Goal: Find contact information: Obtain details needed to contact an individual or organization

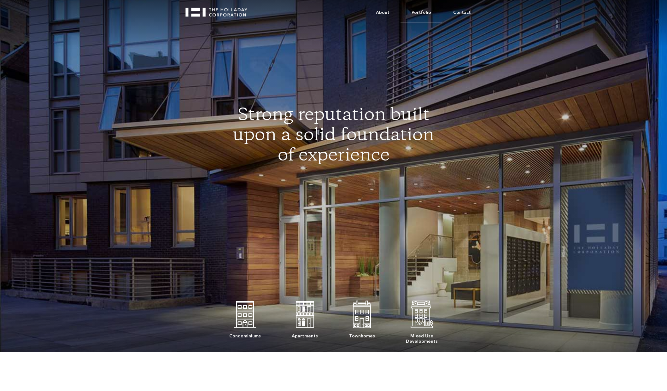
click at [420, 13] on link "Portfolio" at bounding box center [422, 12] width 42 height 19
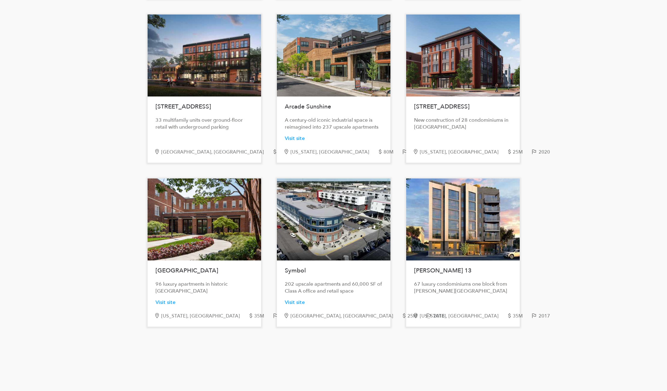
scroll to position [326, 0]
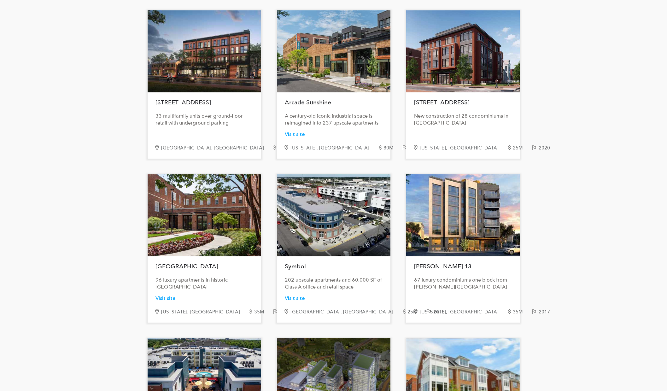
click at [233, 236] on div at bounding box center [205, 215] width 114 height 82
click at [168, 298] on div "Visit site" at bounding box center [166, 298] width 20 height 7
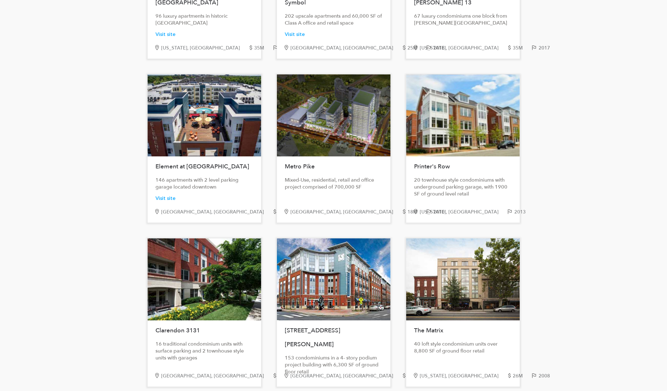
scroll to position [595, 0]
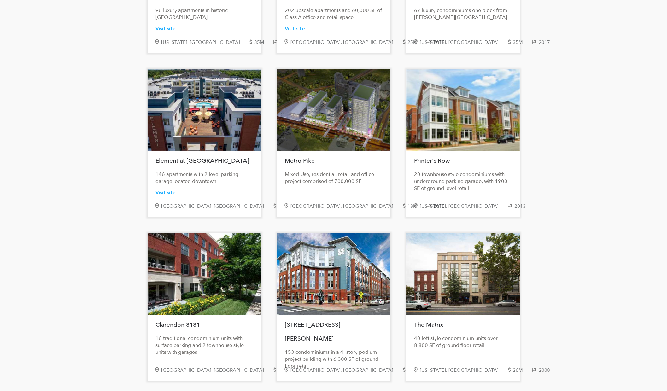
click at [305, 164] on h1 "Metro Pike" at bounding box center [334, 161] width 98 height 14
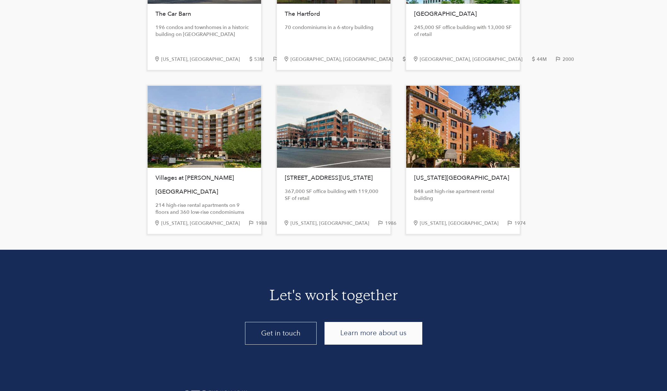
scroll to position [1272, 0]
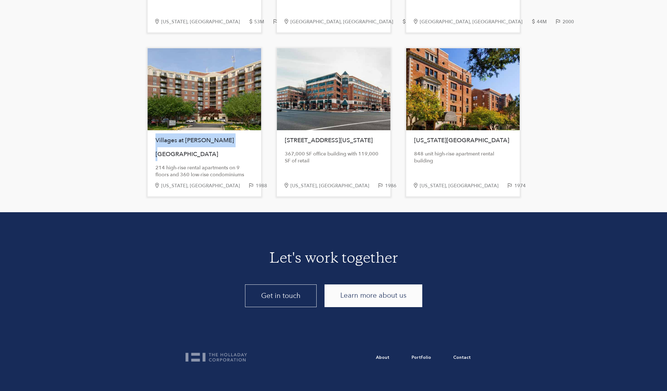
drag, startPoint x: 157, startPoint y: 140, endPoint x: 243, endPoint y: 144, distance: 85.6
click at [243, 144] on h1 "Villages at McLean Gardens" at bounding box center [205, 147] width 98 height 28
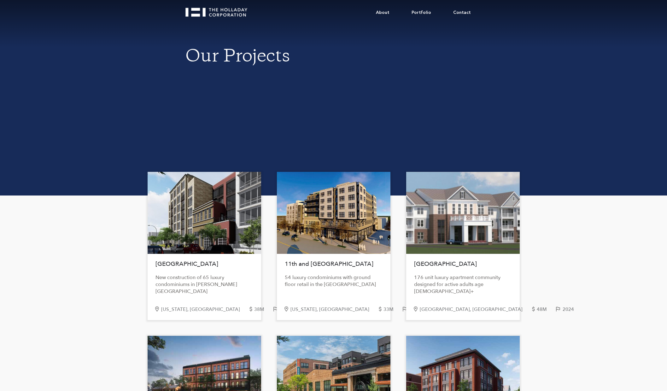
scroll to position [0, 0]
click at [387, 13] on link "About" at bounding box center [383, 12] width 36 height 19
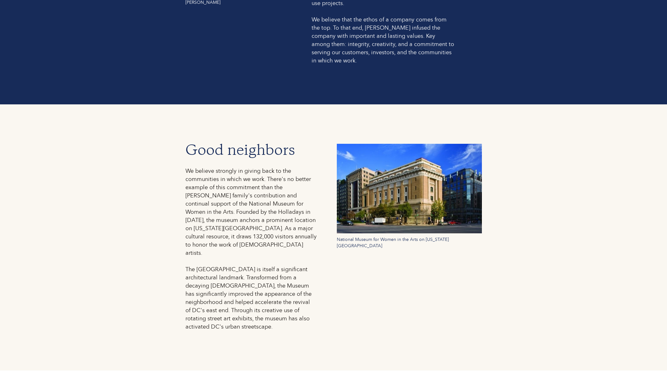
scroll to position [742, 0]
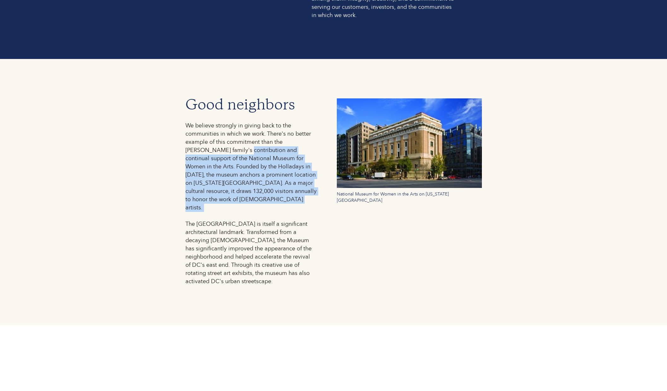
drag, startPoint x: 219, startPoint y: 144, endPoint x: 283, endPoint y: 197, distance: 82.5
click at [283, 194] on div "We believe strongly in giving back to the communities in which we work. There's…" at bounding box center [251, 204] width 133 height 164
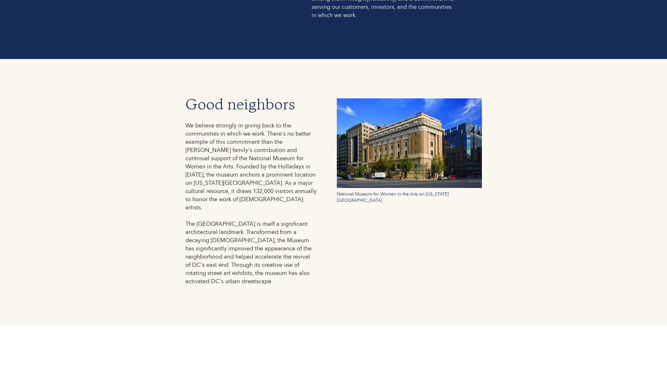
click at [283, 196] on div "We believe strongly in giving back to the communities in which we work. There's…" at bounding box center [251, 204] width 133 height 164
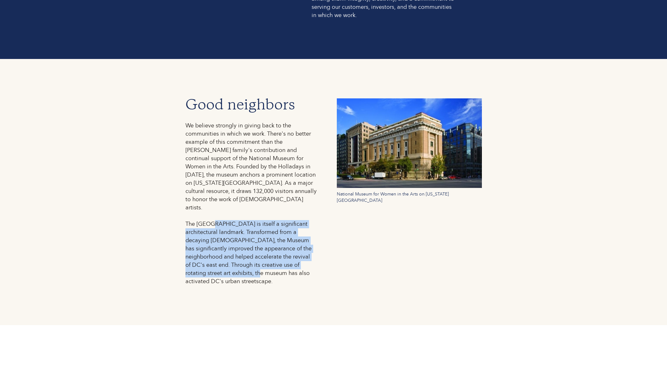
drag, startPoint x: 214, startPoint y: 197, endPoint x: 280, endPoint y: 255, distance: 88.0
click at [279, 254] on div "We believe strongly in giving back to the communities in which we work. There's…" at bounding box center [251, 204] width 133 height 164
click at [280, 255] on div "We believe strongly in giving back to the communities in which we work. There's…" at bounding box center [251, 204] width 133 height 164
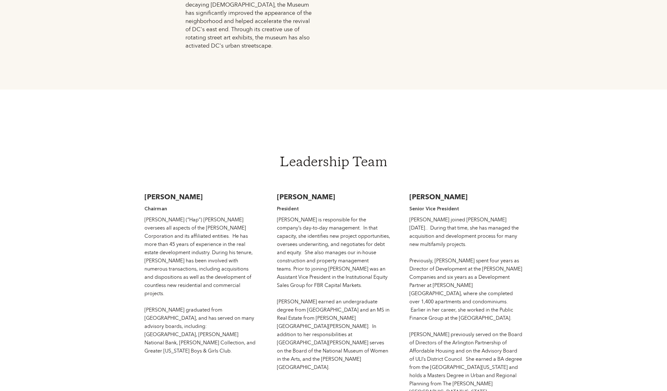
scroll to position [981, 0]
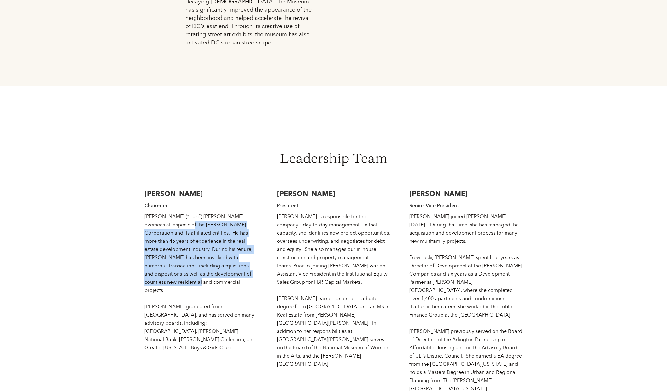
drag, startPoint x: 166, startPoint y: 200, endPoint x: 212, endPoint y: 258, distance: 73.9
click at [210, 256] on div "Wallace (“Hap”) Holladay oversees all aspects of the Holladay Corporation and i…" at bounding box center [201, 282] width 114 height 139
click at [212, 258] on div "Wallace (“Hap”) Holladay oversees all aspects of the Holladay Corporation and i…" at bounding box center [201, 282] width 114 height 139
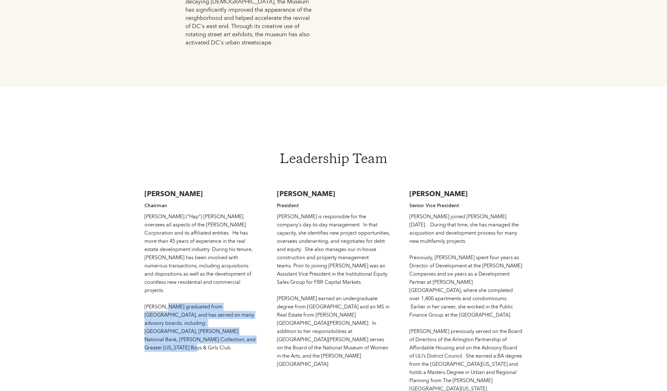
drag, startPoint x: 167, startPoint y: 276, endPoint x: 225, endPoint y: 313, distance: 69.1
click at [223, 312] on div "Wallace F. Holladay, Jr Chairman Wallace (“Hap”) Holladay oversees all aspects …" at bounding box center [201, 288] width 114 height 210
click at [225, 313] on div "Wallace F. Holladay, Jr Chairman Wallace (“Hap”) Holladay oversees all aspects …" at bounding box center [201, 288] width 114 height 210
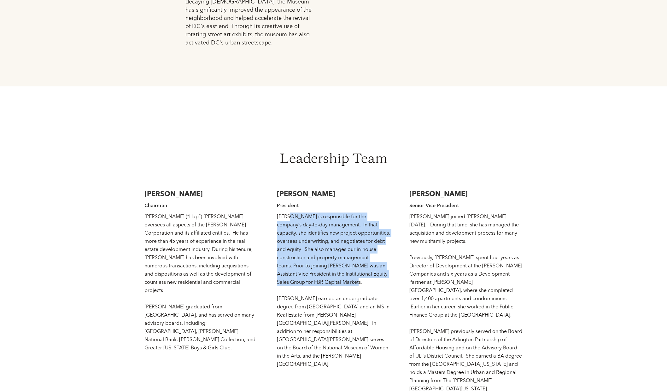
drag, startPoint x: 289, startPoint y: 192, endPoint x: 352, endPoint y: 267, distance: 98.0
click at [352, 264] on div "Jessie is responsible for the company’s day-to-day management. In that capacity…" at bounding box center [334, 291] width 114 height 156
click at [352, 267] on div "Jessie is responsible for the company’s day-to-day management. In that capacity…" at bounding box center [334, 291] width 114 height 156
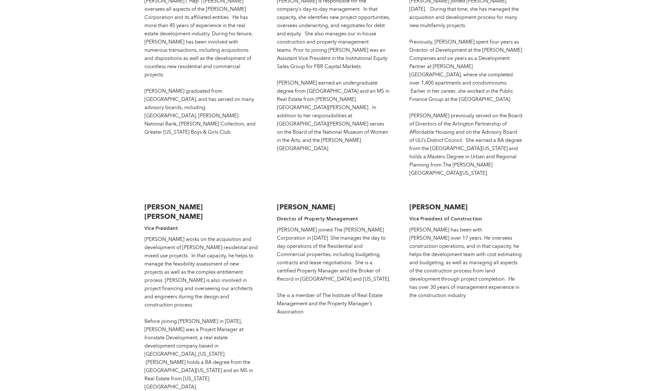
scroll to position [1227, 0]
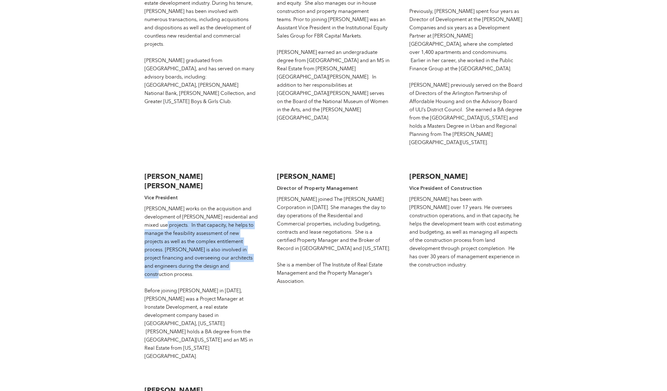
drag, startPoint x: 172, startPoint y: 171, endPoint x: 210, endPoint y: 223, distance: 64.2
click at [208, 221] on div "Addison works on the acquisition and development of Holladay’s residential and …" at bounding box center [201, 283] width 114 height 156
click at [210, 223] on div "Addison works on the acquisition and development of Holladay’s residential and …" at bounding box center [201, 283] width 114 height 156
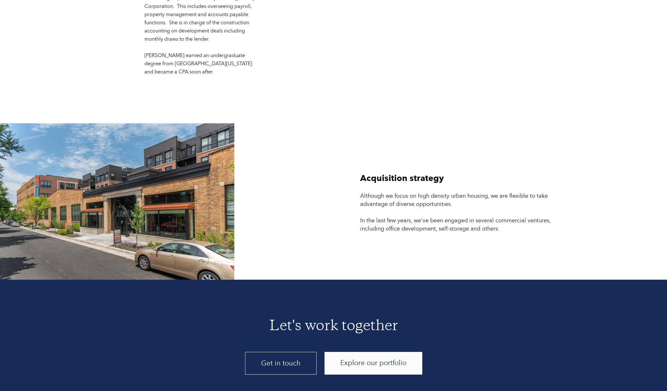
scroll to position [1691, 0]
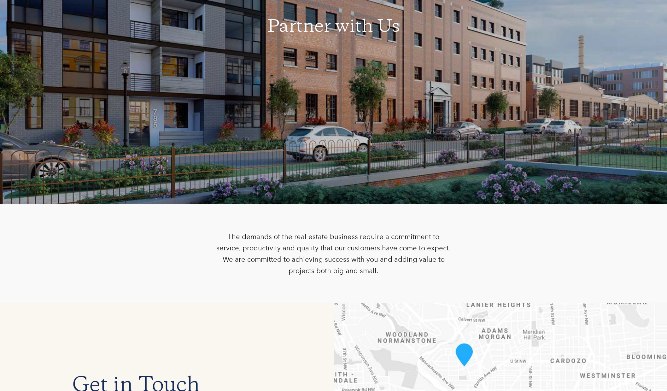
scroll to position [279, 0]
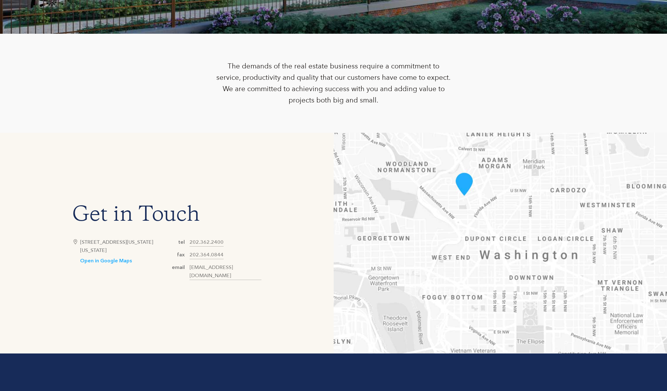
drag, startPoint x: 81, startPoint y: 246, endPoint x: 144, endPoint y: 253, distance: 63.2
click at [144, 253] on div "[STREET_ADDRESS][US_STATE][US_STATE]" at bounding box center [123, 246] width 87 height 16
click at [110, 264] on link "Open in Google Maps" at bounding box center [106, 261] width 52 height 7
